Goal: Register for event/course

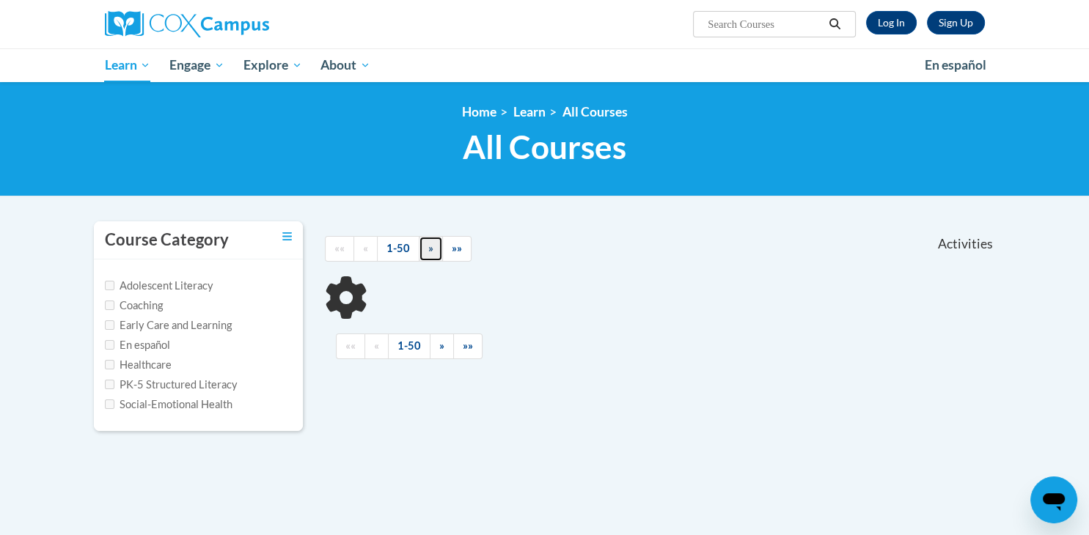
click at [419, 249] on link "»" at bounding box center [431, 249] width 24 height 26
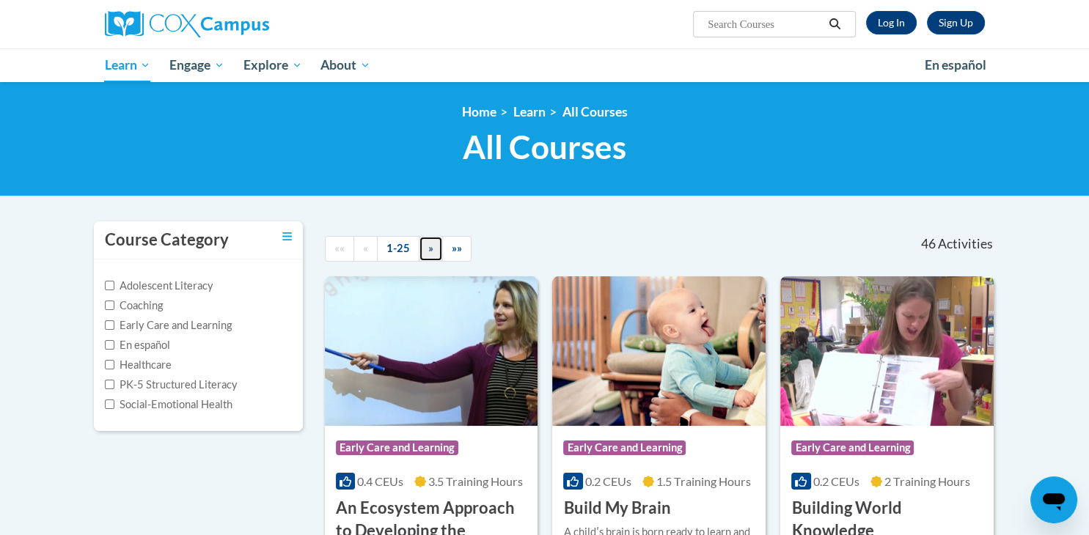
click at [421, 253] on link "»" at bounding box center [431, 249] width 24 height 26
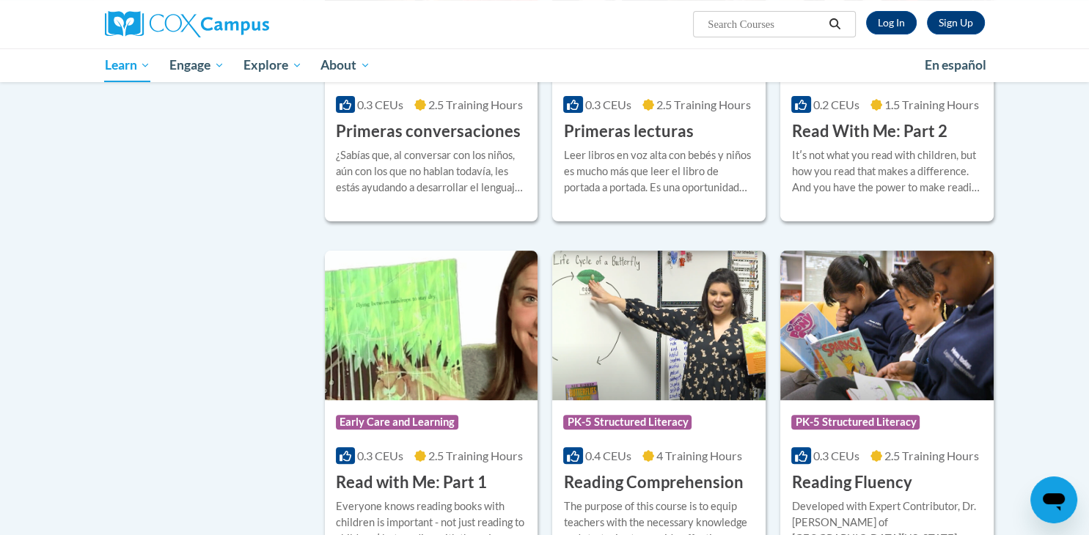
scroll to position [458, 0]
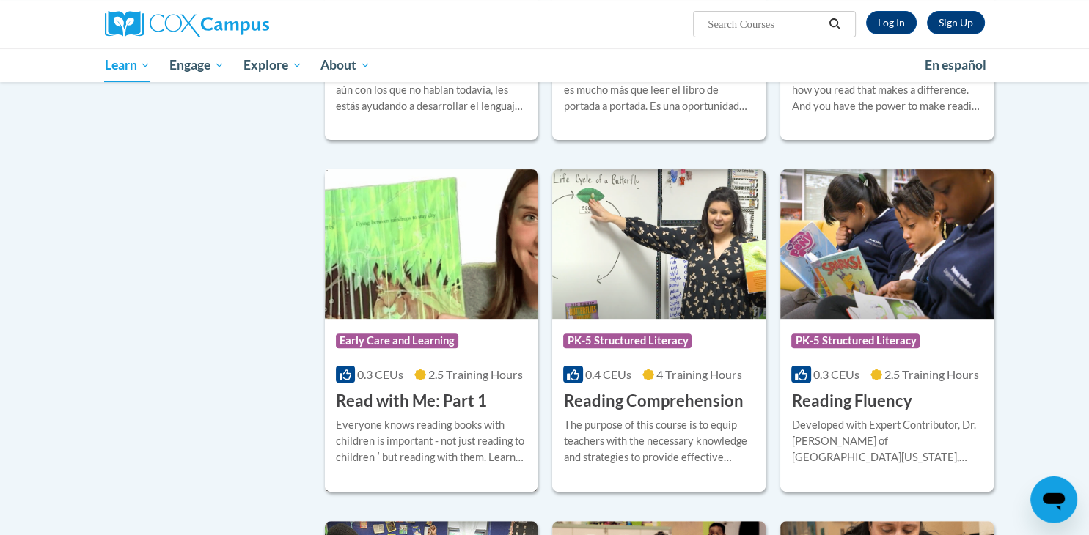
click at [472, 355] on div "Course Category: Early Care and Learning" at bounding box center [431, 342] width 191 height 33
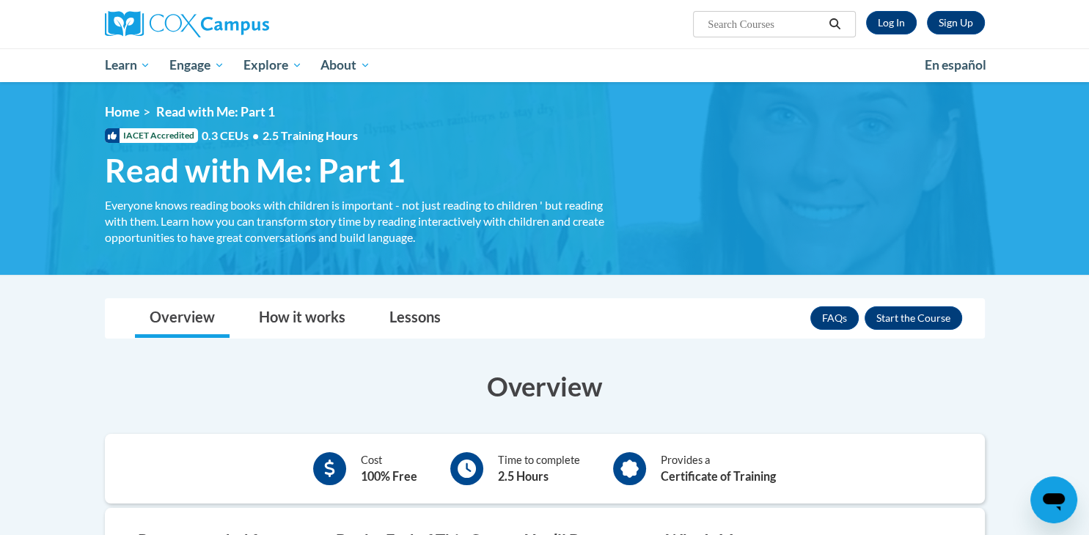
scroll to position [87, 0]
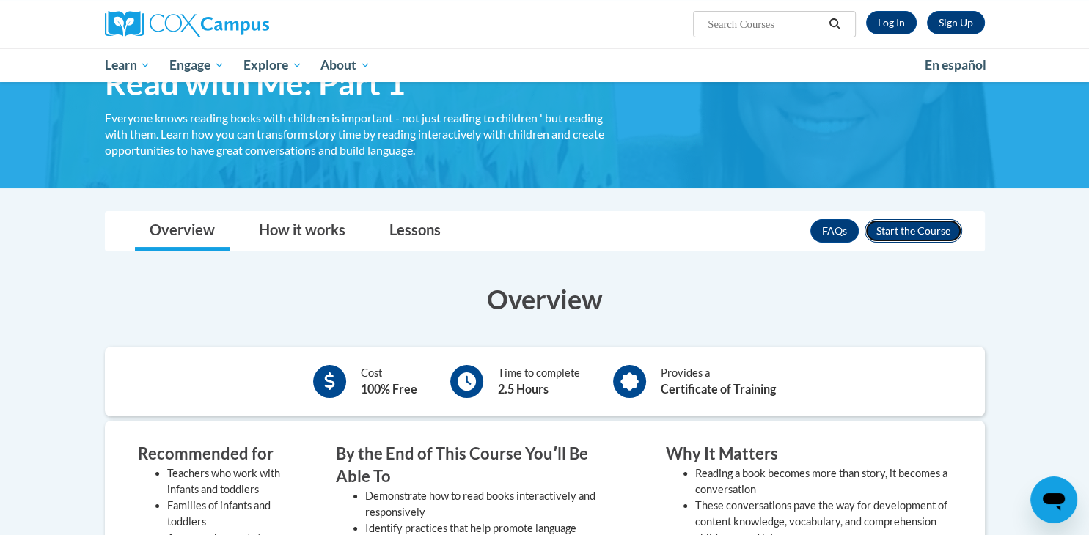
click at [903, 231] on button "Enroll" at bounding box center [914, 230] width 98 height 23
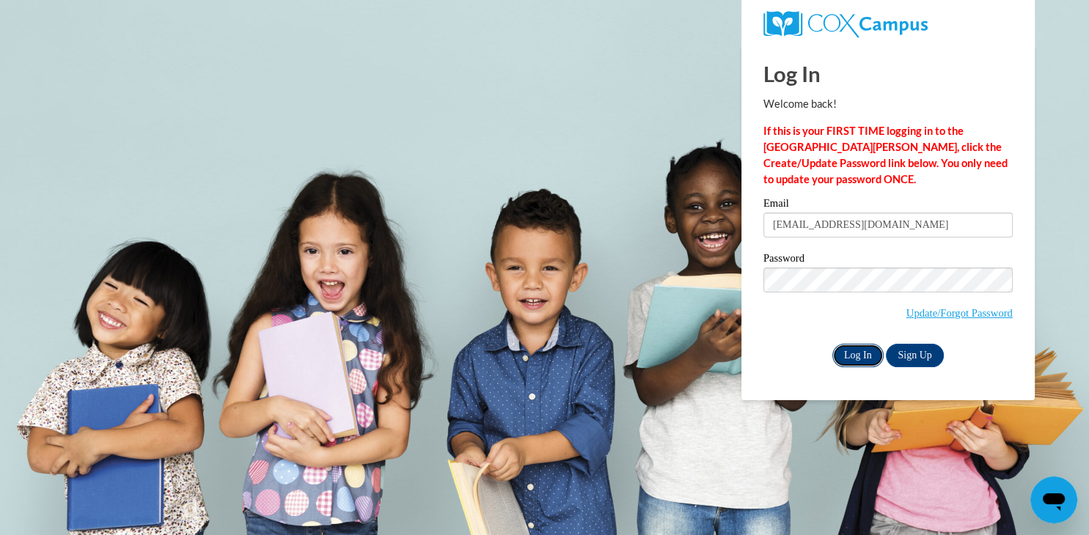
click at [859, 353] on input "Log In" at bounding box center [857, 355] width 51 height 23
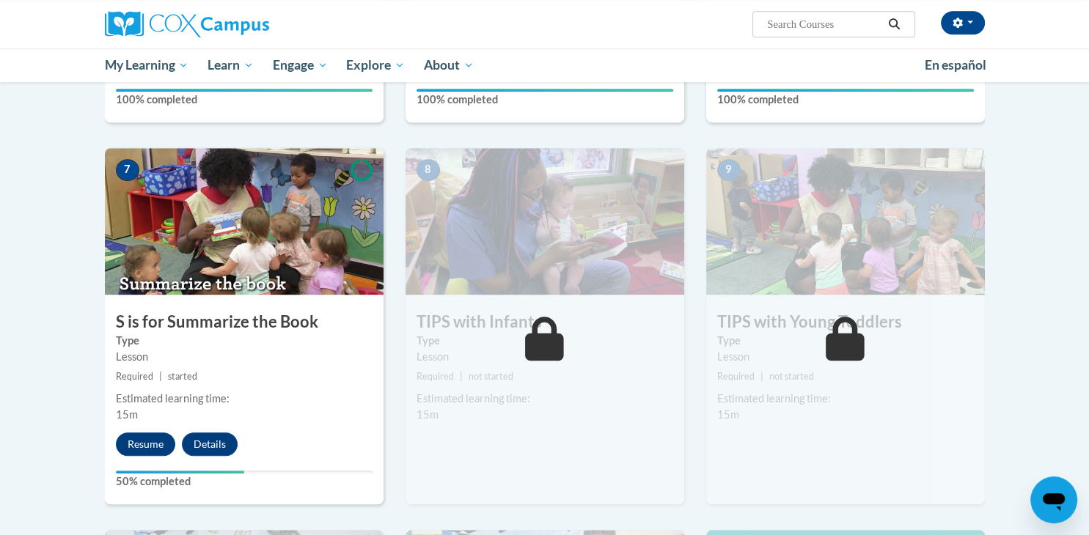
scroll to position [1080, 0]
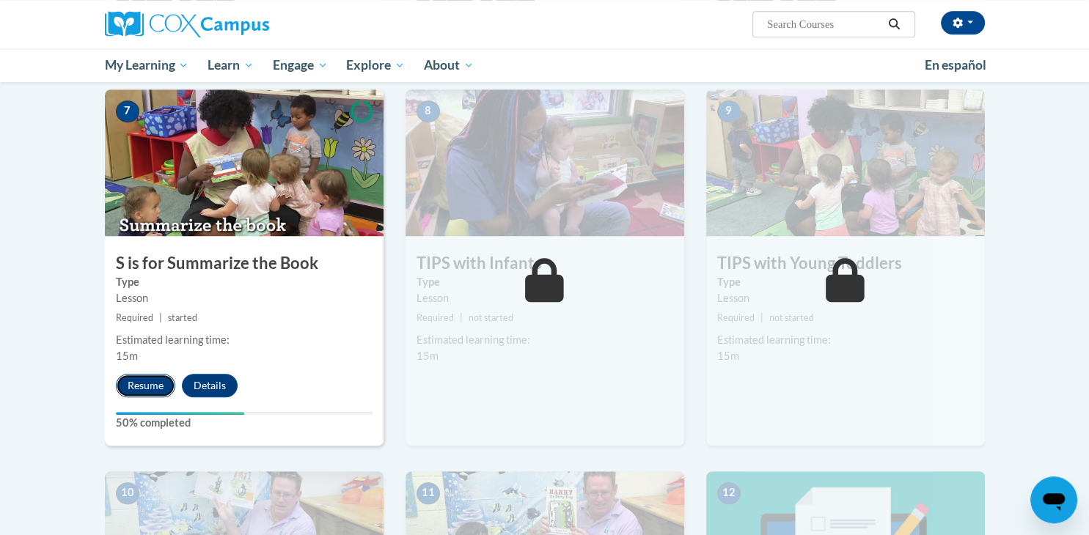
click at [150, 375] on button "Resume" at bounding box center [145, 385] width 59 height 23
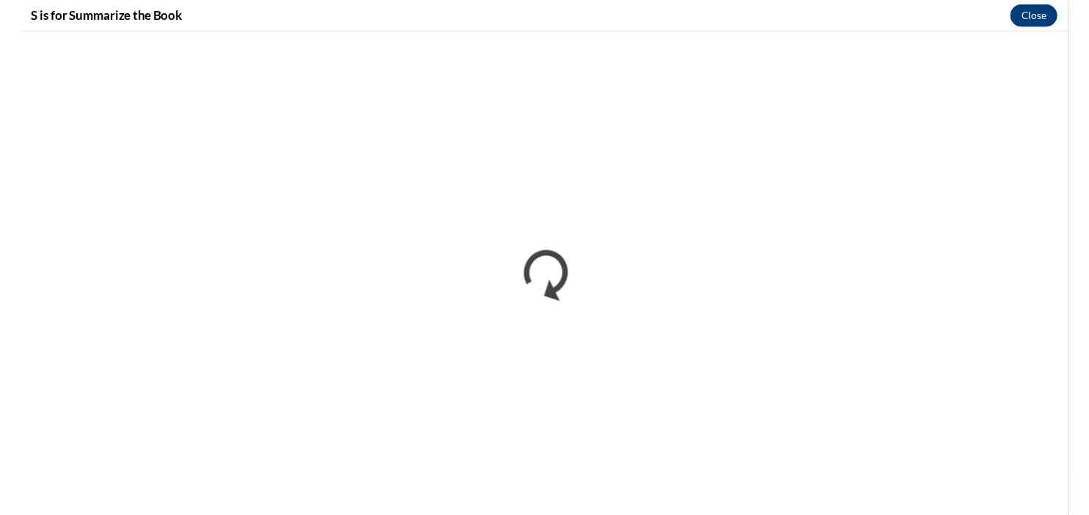
scroll to position [0, 0]
